Goal: Information Seeking & Learning: Understand process/instructions

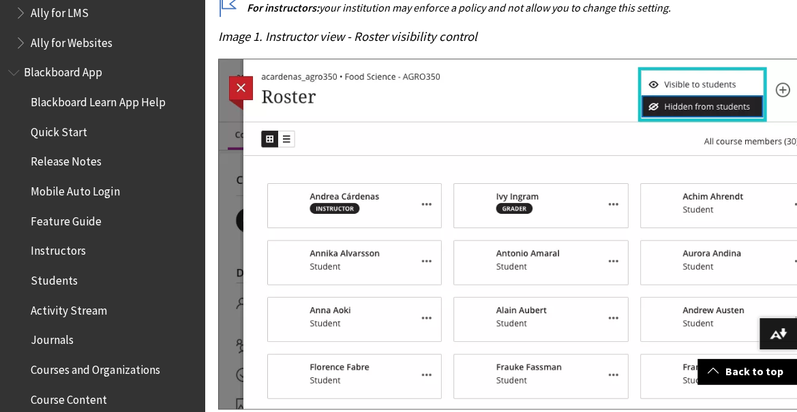
scroll to position [72, 0]
click at [57, 252] on span "Instructors" at bounding box center [58, 250] width 55 height 18
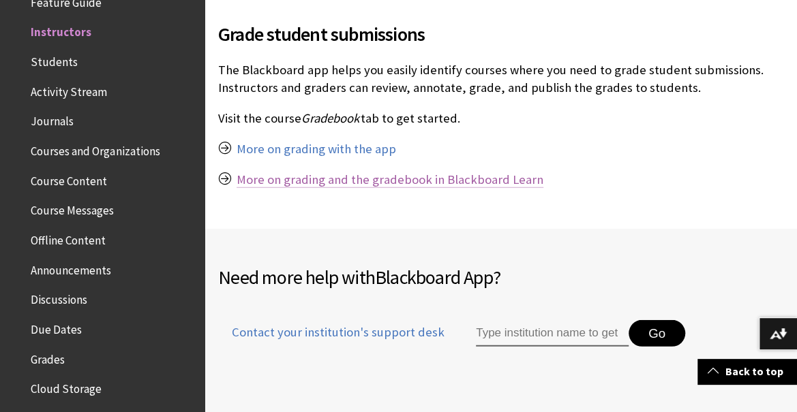
scroll to position [1738, 0]
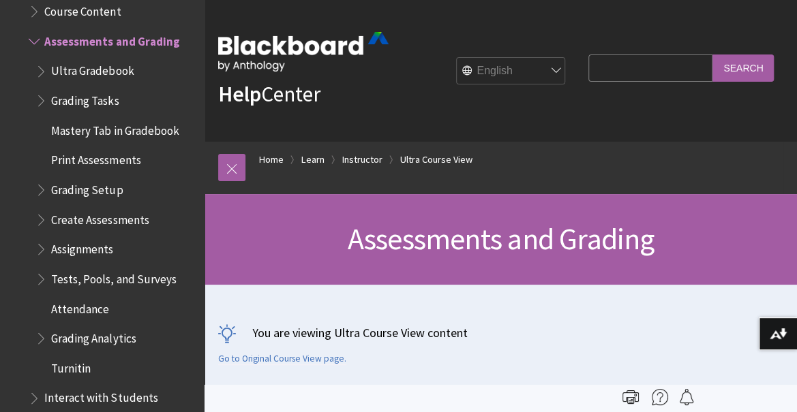
click at [598, 63] on input "Search Query" at bounding box center [650, 68] width 124 height 27
type input "remove student from gradebook"
click at [712, 55] on input "Search" at bounding box center [742, 68] width 61 height 27
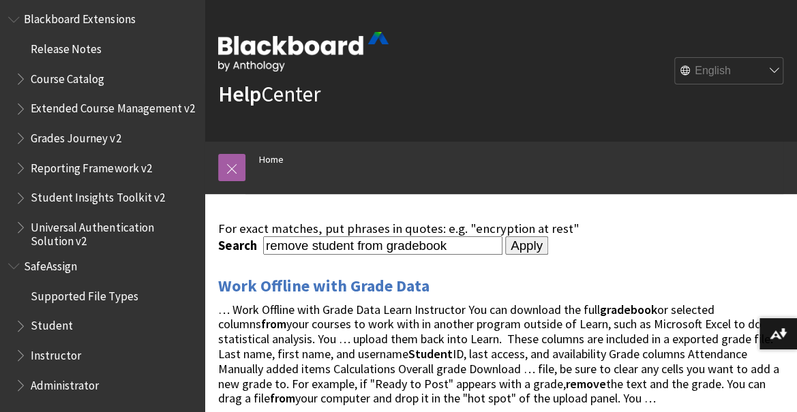
scroll to position [1482, 0]
click at [16, 361] on span "Book outline for Blackboard SafeAssign" at bounding box center [22, 352] width 14 height 17
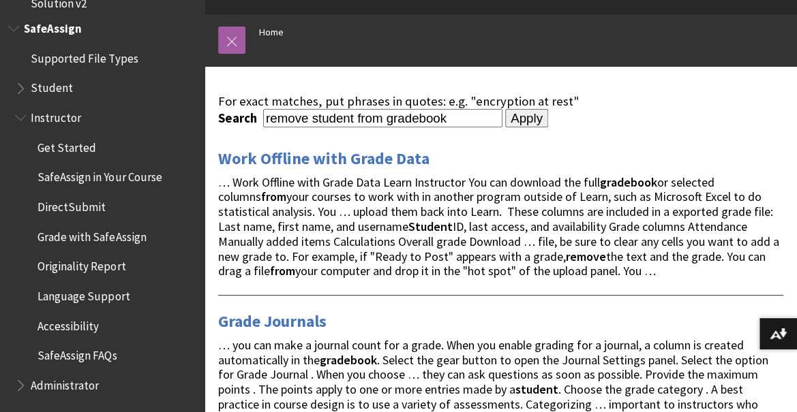
scroll to position [128, 0]
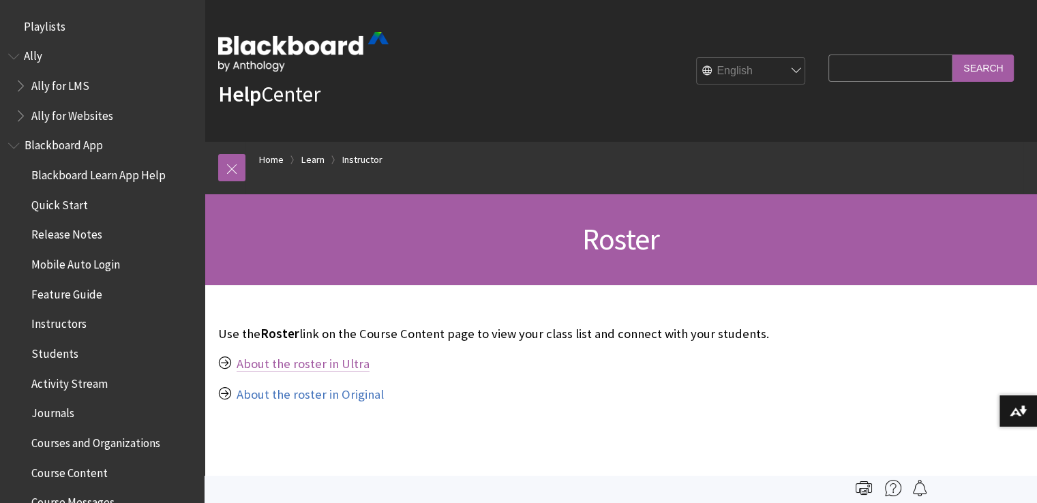
click at [339, 369] on link "About the roster in Ultra" at bounding box center [302, 364] width 133 height 16
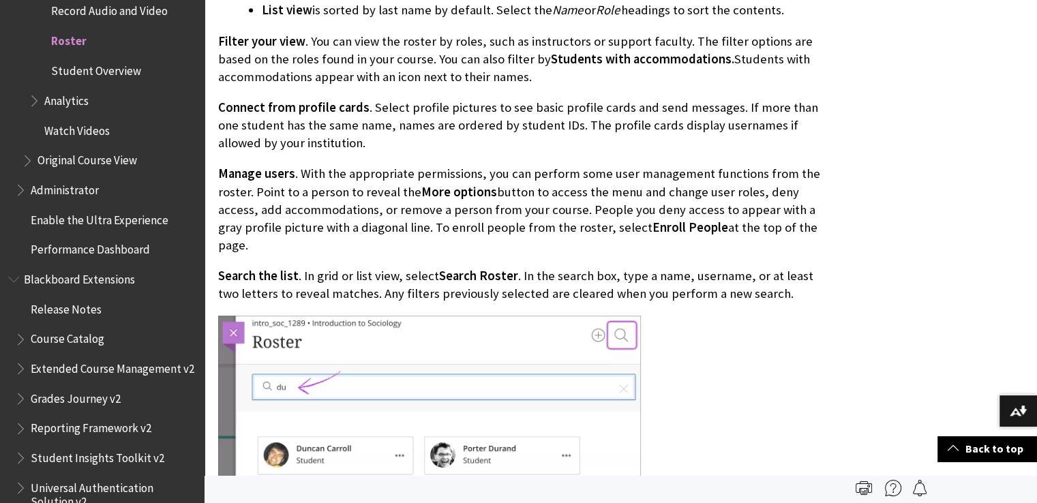
scroll to position [962, 0]
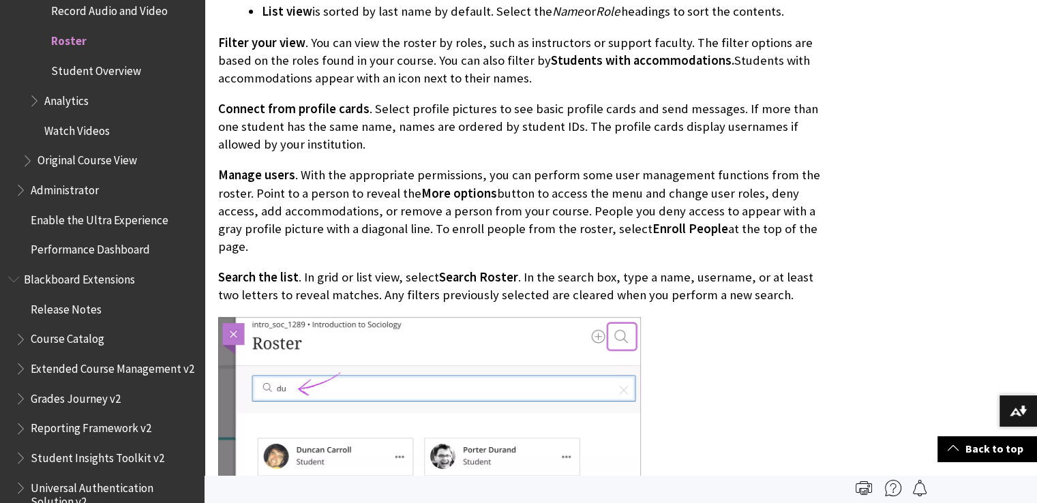
click at [589, 166] on p "Manage users . With the appropriate permissions, you can perform some user mana…" at bounding box center [519, 210] width 603 height 89
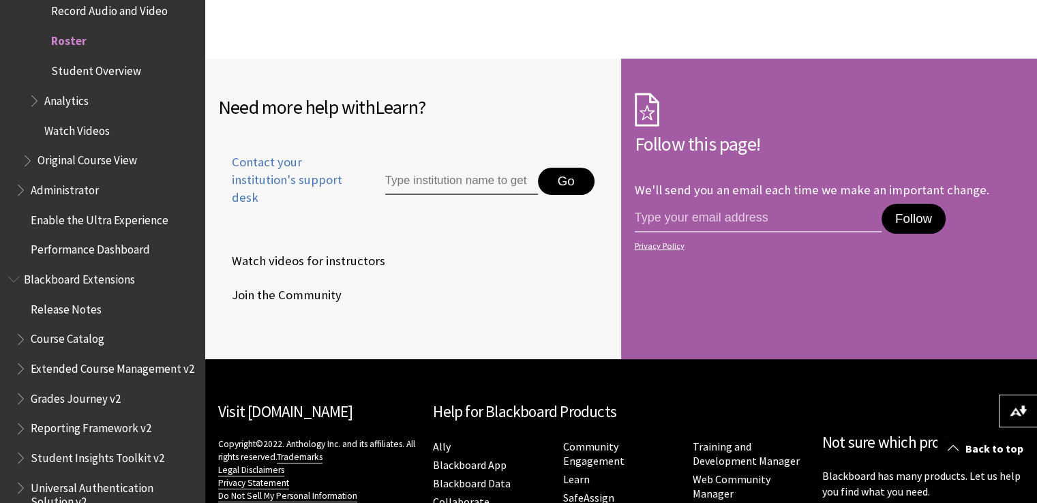
scroll to position [5378, 0]
